Goal: Information Seeking & Learning: Learn about a topic

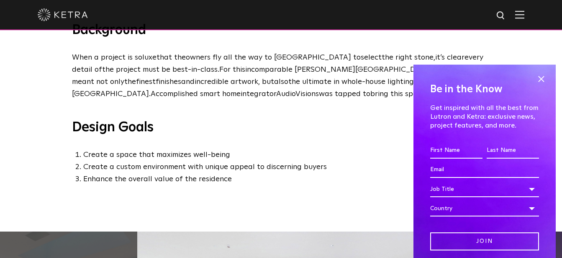
scroll to position [384, 0]
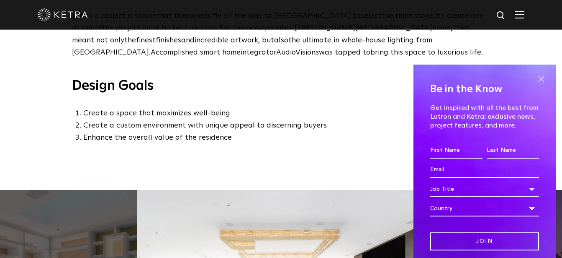
click at [537, 78] on span at bounding box center [541, 79] width 13 height 13
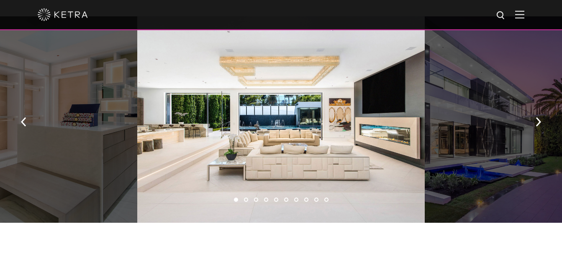
scroll to position [555, 0]
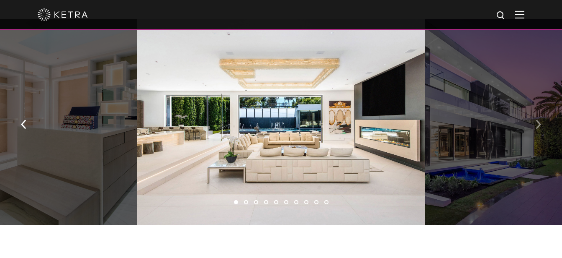
click at [541, 123] on button "button" at bounding box center [539, 123] width 18 height 29
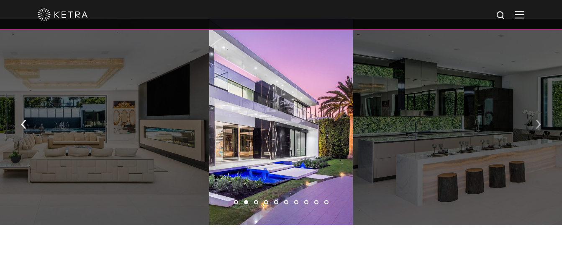
click at [541, 123] on button "button" at bounding box center [539, 123] width 18 height 29
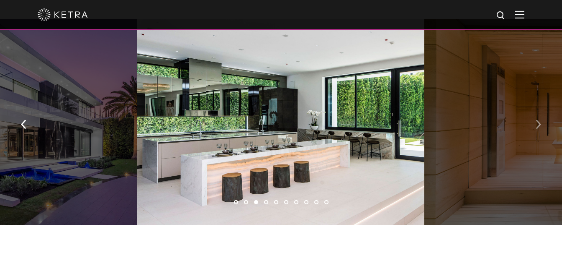
click at [541, 123] on button "button" at bounding box center [539, 123] width 18 height 29
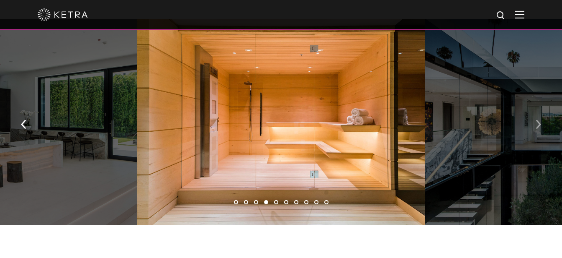
click at [541, 123] on button "button" at bounding box center [539, 123] width 18 height 29
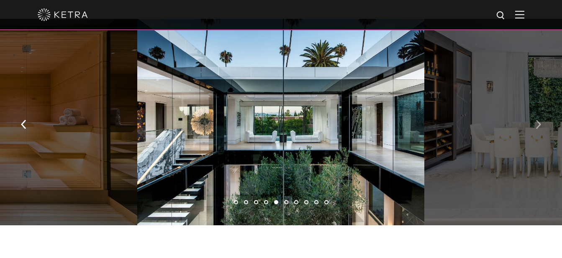
click at [541, 123] on button "button" at bounding box center [539, 123] width 18 height 29
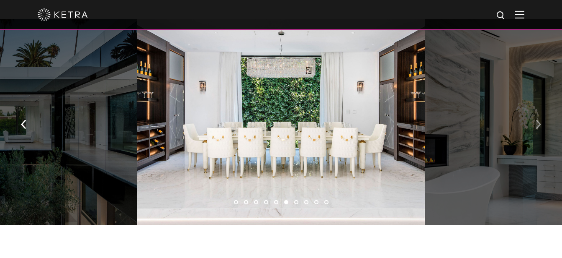
click at [541, 123] on button "button" at bounding box center [539, 123] width 18 height 29
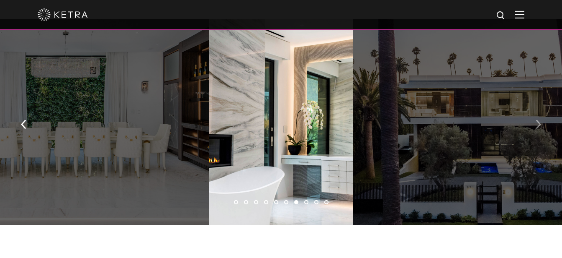
click at [541, 123] on button "button" at bounding box center [539, 123] width 18 height 29
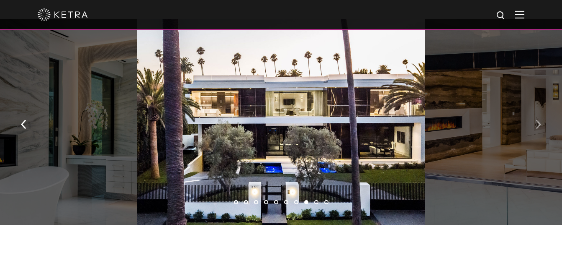
click at [541, 123] on button "button" at bounding box center [539, 123] width 18 height 29
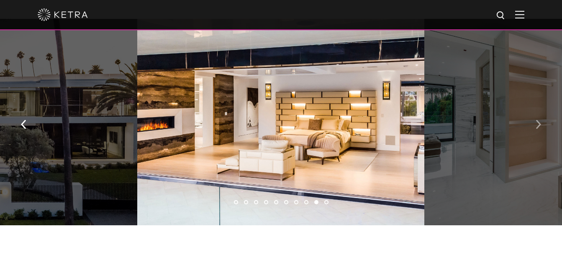
click at [541, 123] on button "button" at bounding box center [539, 123] width 18 height 29
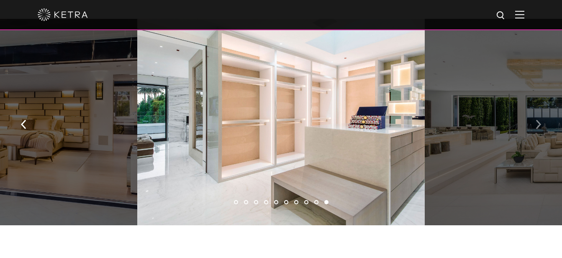
click at [541, 123] on button "button" at bounding box center [539, 123] width 18 height 29
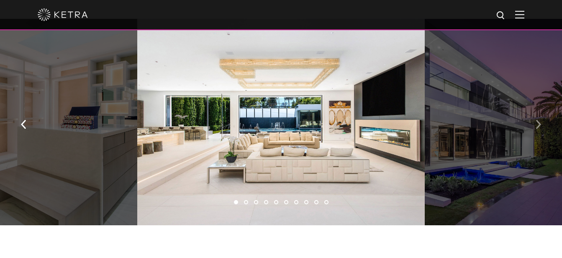
click at [541, 123] on button "button" at bounding box center [539, 123] width 18 height 29
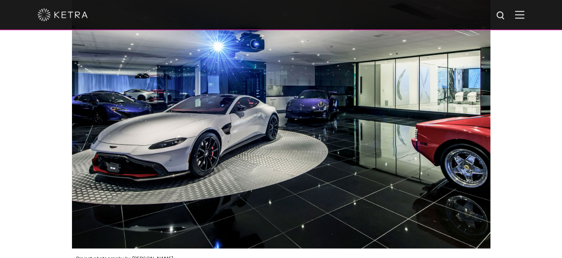
scroll to position [1452, 0]
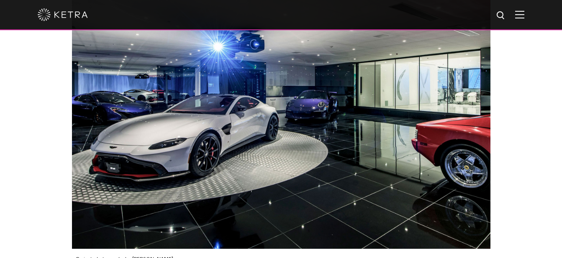
click at [47, 18] on img at bounding box center [63, 14] width 50 height 13
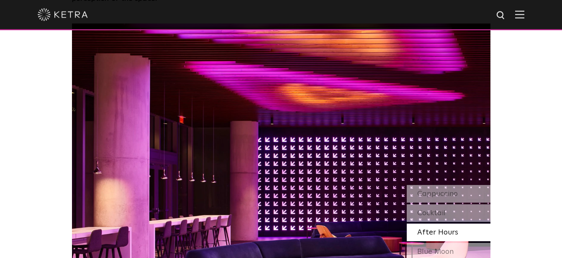
scroll to position [683, 0]
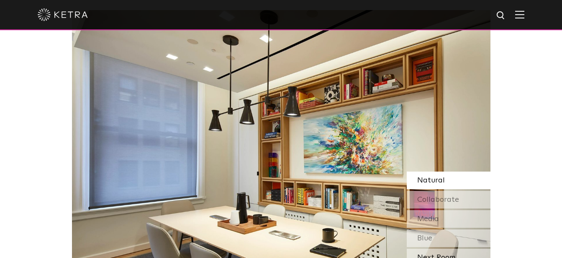
click at [447, 248] on div "Next Room" at bounding box center [449, 257] width 84 height 18
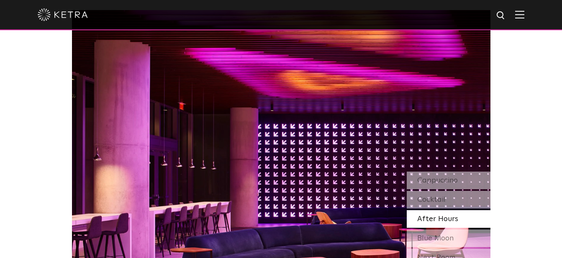
click at [447, 248] on div "Next Room" at bounding box center [449, 257] width 84 height 18
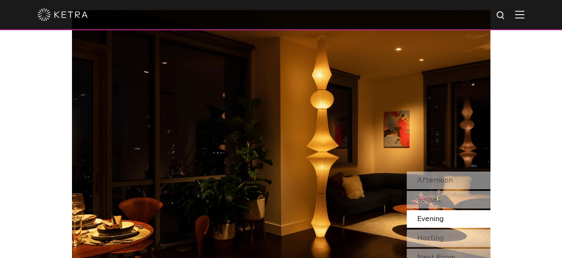
click at [447, 248] on div "Next Room" at bounding box center [449, 257] width 84 height 18
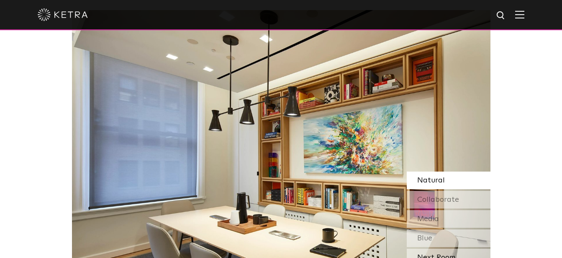
click at [447, 248] on div "Next Room" at bounding box center [449, 257] width 84 height 18
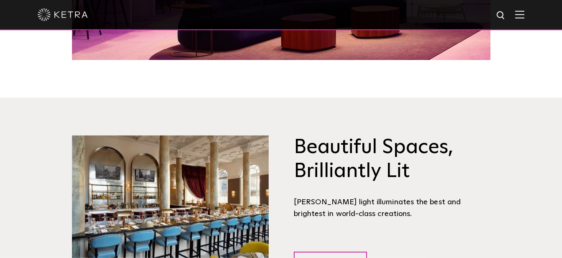
scroll to position [940, 0]
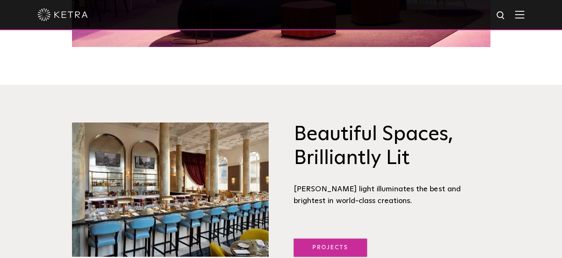
click at [364, 238] on link "Projects" at bounding box center [330, 247] width 73 height 18
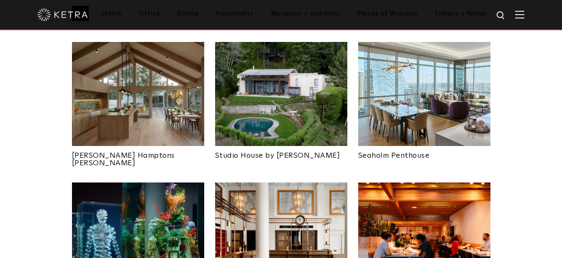
scroll to position [256, 0]
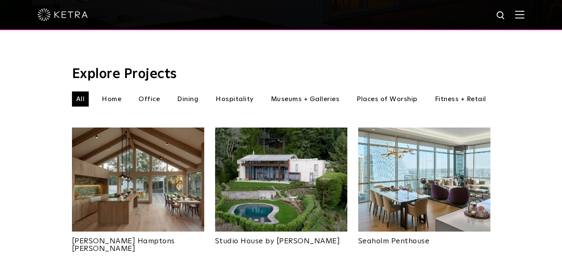
click at [202, 196] on img at bounding box center [138, 179] width 132 height 104
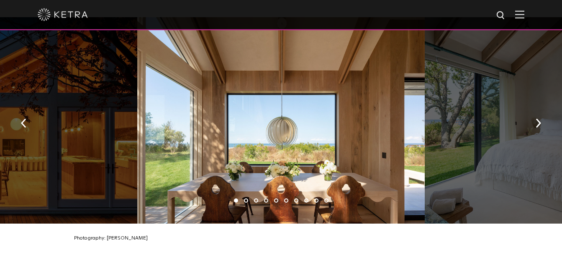
scroll to position [1196, 0]
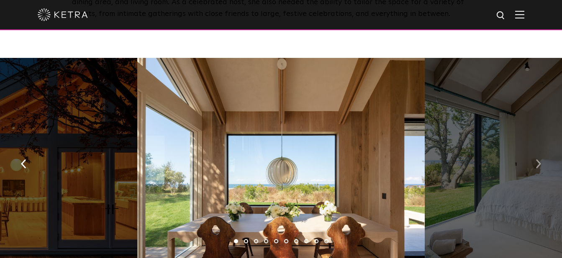
click at [539, 159] on img "button" at bounding box center [538, 163] width 5 height 9
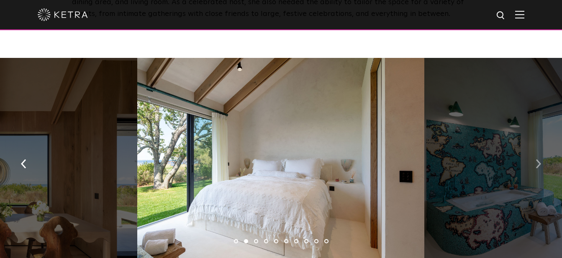
click at [537, 159] on img "button" at bounding box center [538, 163] width 5 height 9
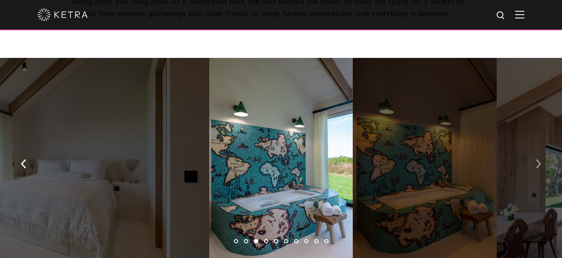
click at [542, 163] on button "button" at bounding box center [539, 163] width 18 height 29
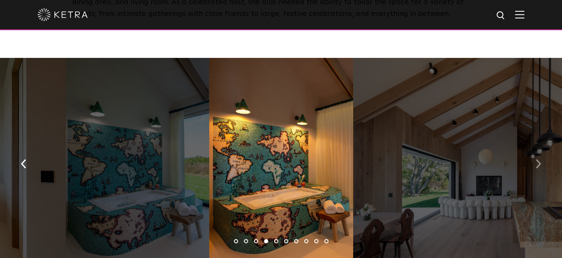
click at [542, 163] on button "button" at bounding box center [539, 163] width 18 height 29
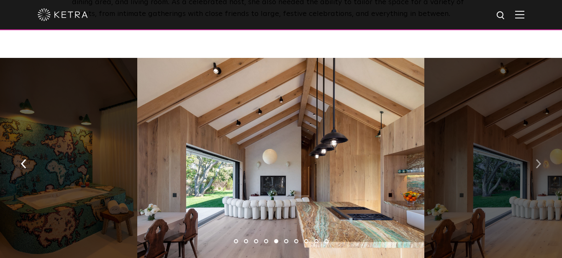
click at [542, 163] on button "button" at bounding box center [539, 163] width 18 height 29
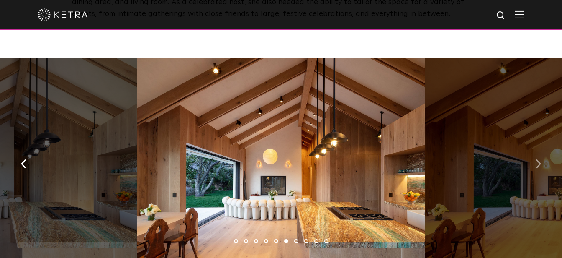
click at [542, 163] on button "button" at bounding box center [539, 163] width 18 height 29
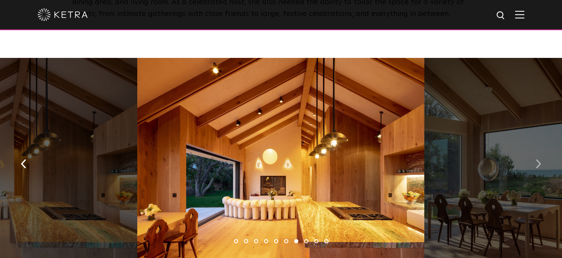
click at [542, 163] on button "button" at bounding box center [539, 163] width 18 height 29
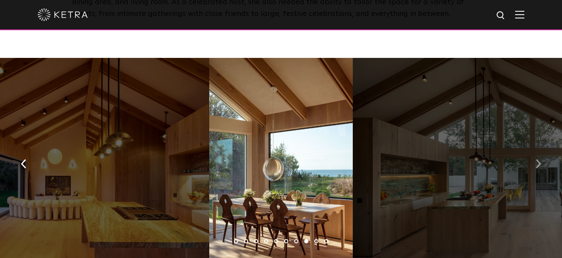
click at [542, 163] on button "button" at bounding box center [539, 163] width 18 height 29
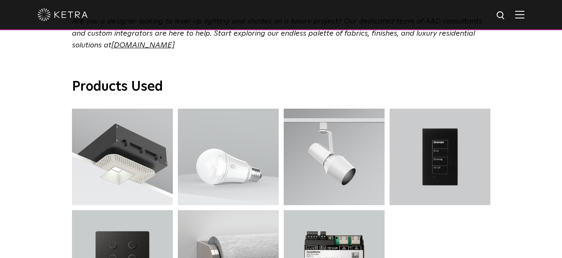
scroll to position [2734, 0]
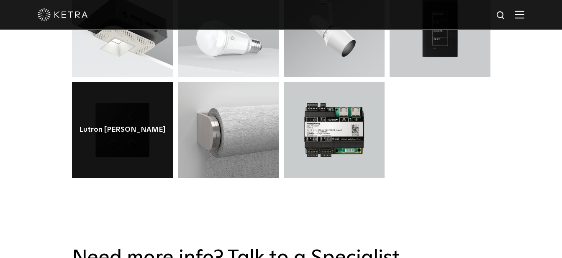
click at [129, 102] on div "Lutron Alisse Keypad" at bounding box center [122, 130] width 101 height 96
click at [132, 126] on div "Lutron Alisse Keypad" at bounding box center [122, 130] width 87 height 8
